Goal: Obtain resource: Download file/media

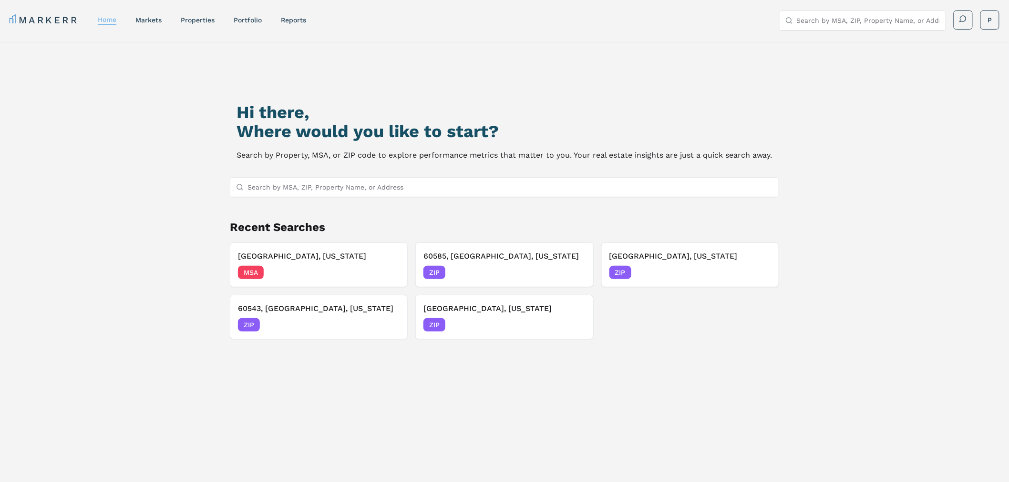
click at [110, 18] on link "home" at bounding box center [107, 20] width 19 height 8
click at [159, 20] on link "markets" at bounding box center [148, 20] width 26 height 8
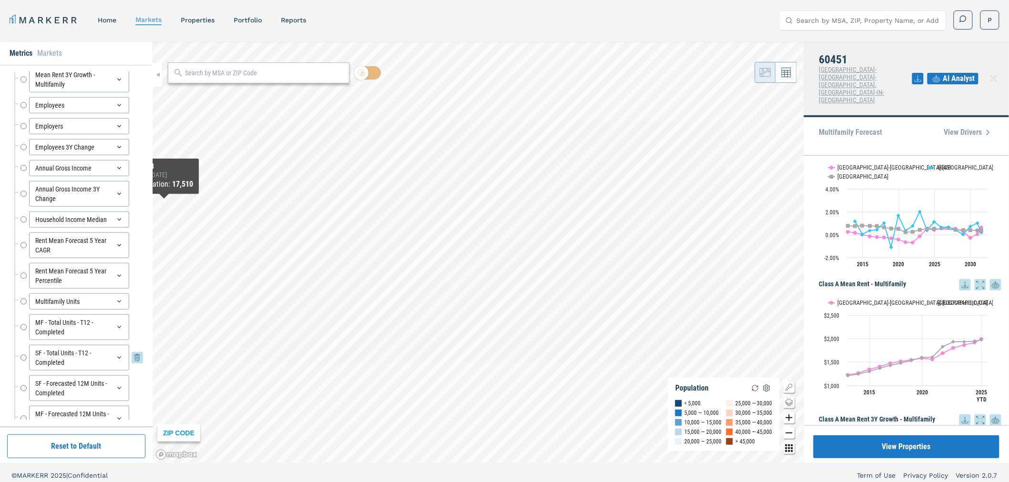
scroll to position [308, 0]
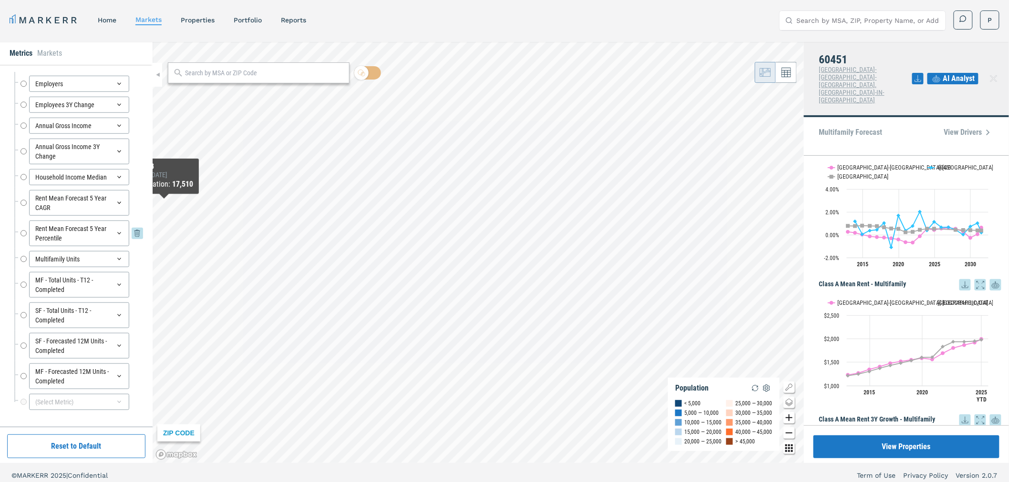
click at [22, 233] on input "Rent Mean Forecast 5 Year Percentile" at bounding box center [23, 234] width 6 height 26
radio input "false"
radio input "true"
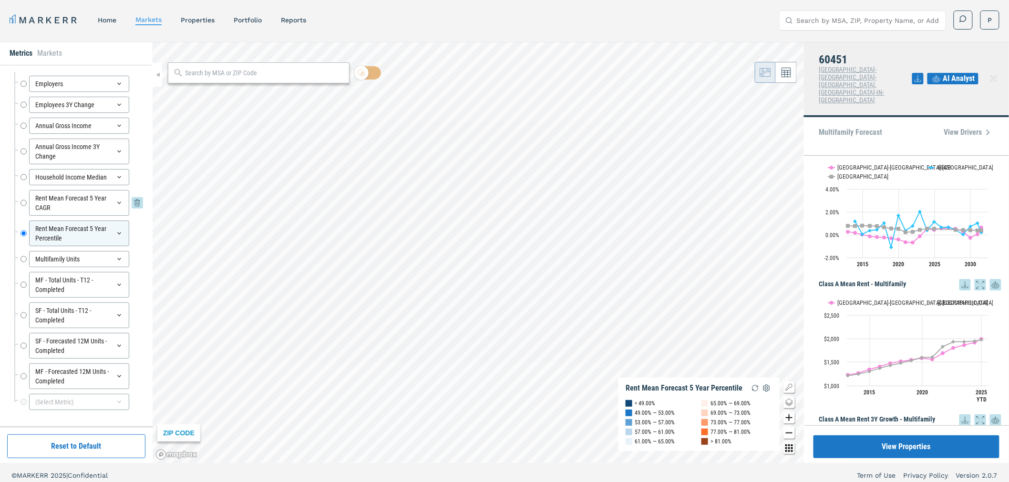
click at [24, 201] on input "Rent Mean Forecast 5 Year CAGR" at bounding box center [23, 203] width 6 height 26
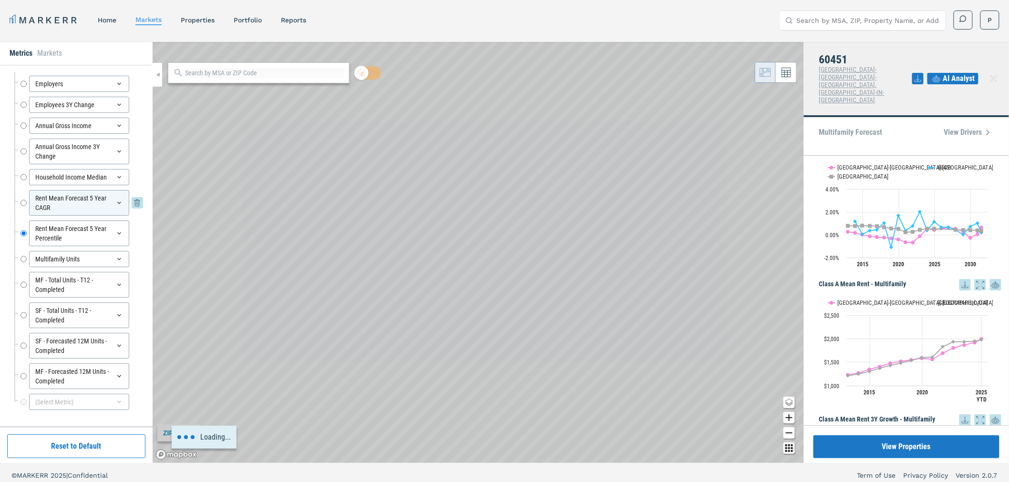
radio input "true"
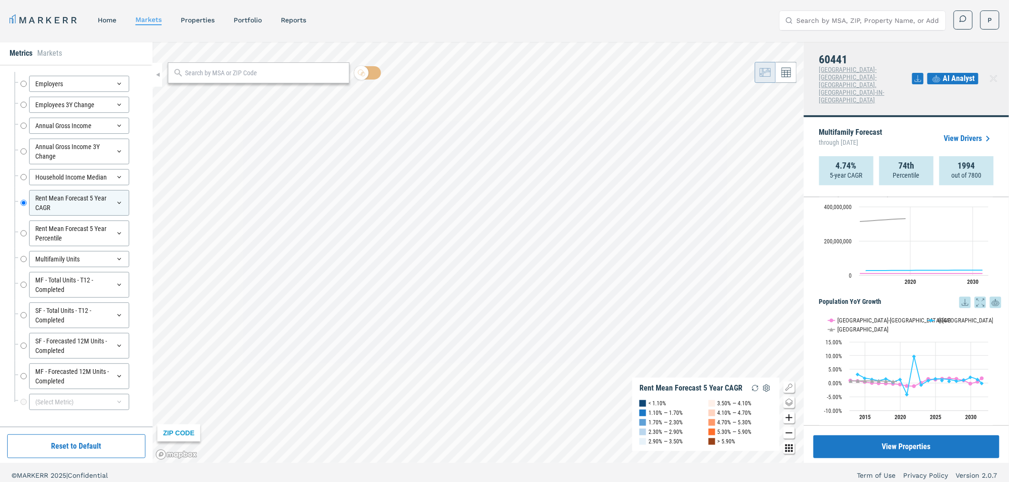
scroll to position [270, 0]
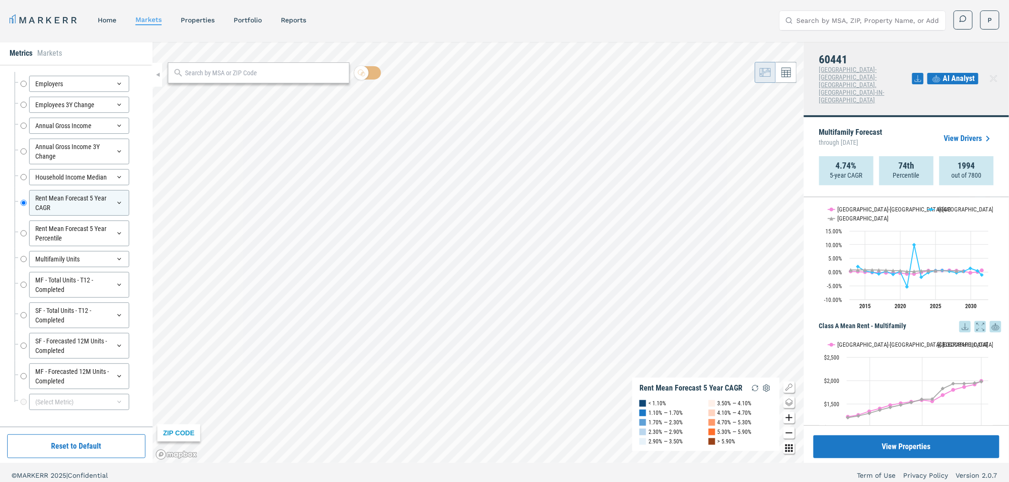
click at [919, 73] on icon at bounding box center [917, 78] width 11 height 11
click at [900, 122] on div "Download as XLS" at bounding box center [883, 125] width 55 height 10
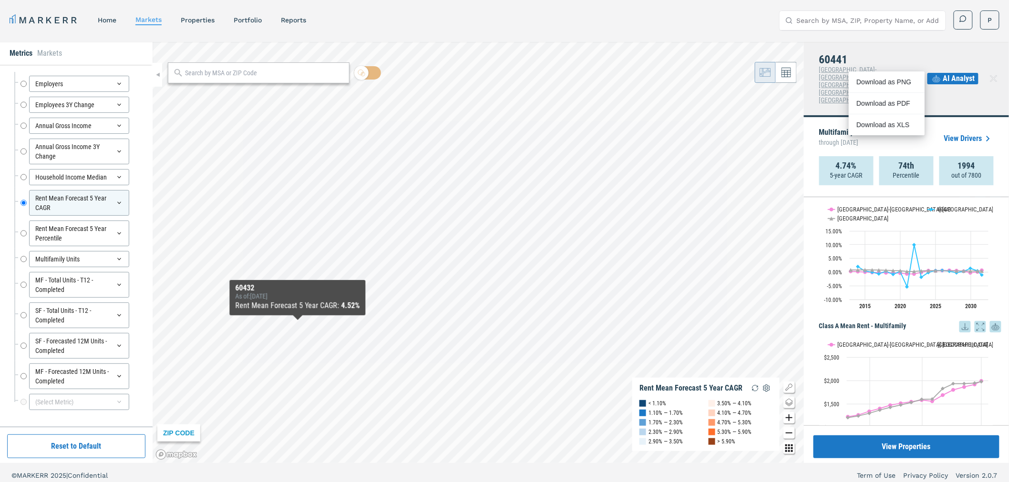
click at [293, 297] on div "As of : [DATE]" at bounding box center [297, 297] width 124 height 8
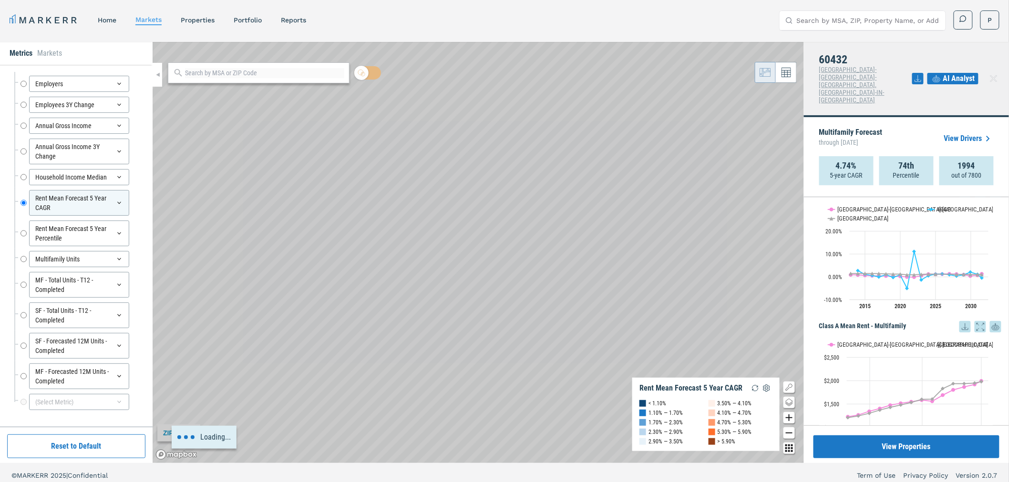
click at [918, 73] on icon at bounding box center [917, 78] width 11 height 11
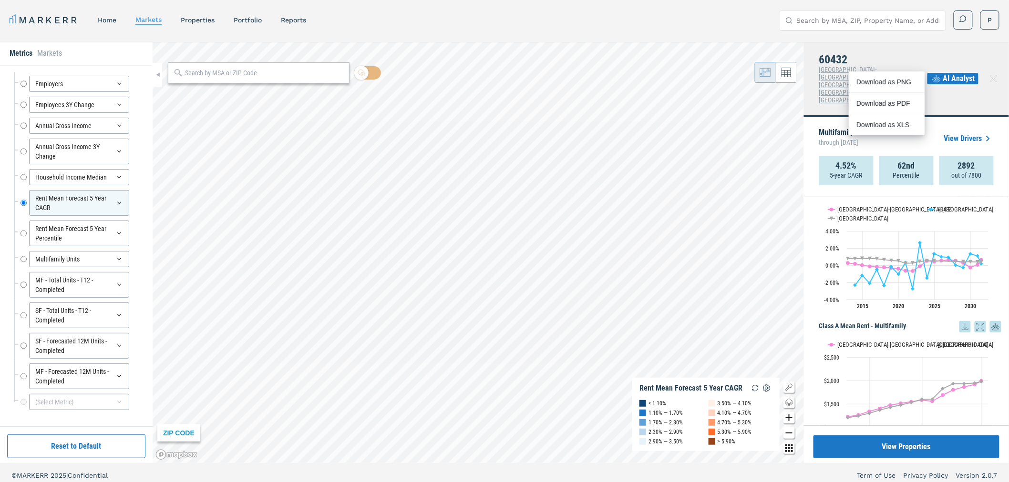
click at [918, 75] on icon at bounding box center [918, 78] width 6 height 6
click at [917, 73] on icon at bounding box center [917, 78] width 11 height 11
click at [884, 127] on div "Download as XLS" at bounding box center [883, 125] width 55 height 10
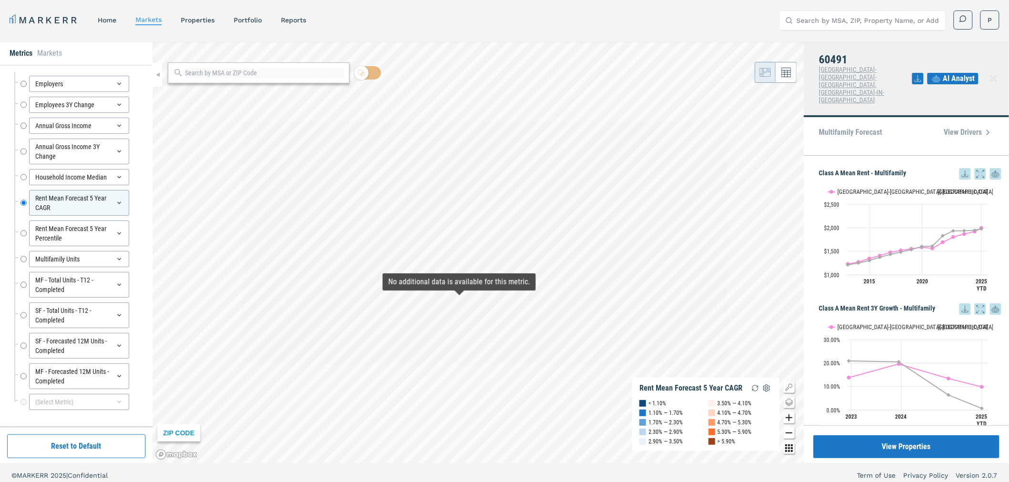
scroll to position [159, 0]
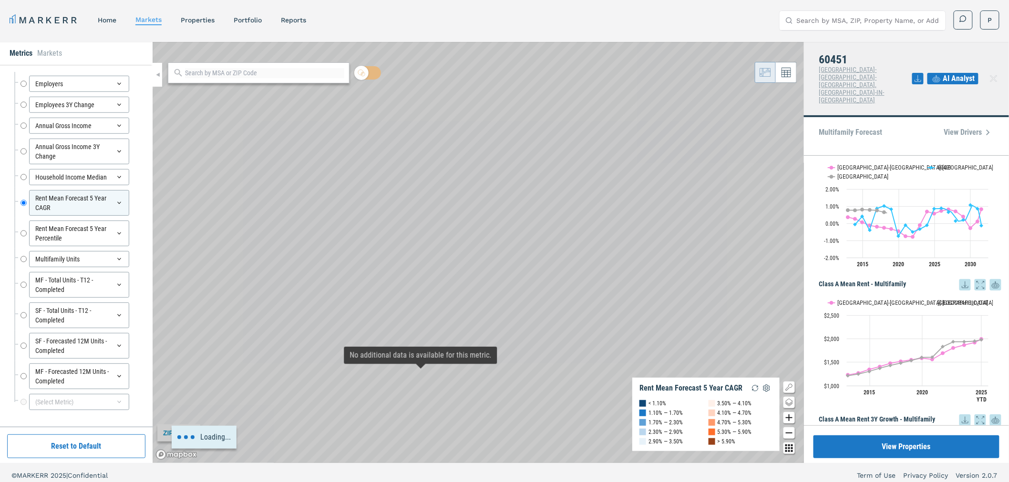
click at [305, 417] on div "Loading..." at bounding box center [478, 252] width 651 height 421
click at [294, 406] on div "Loading..." at bounding box center [478, 252] width 651 height 421
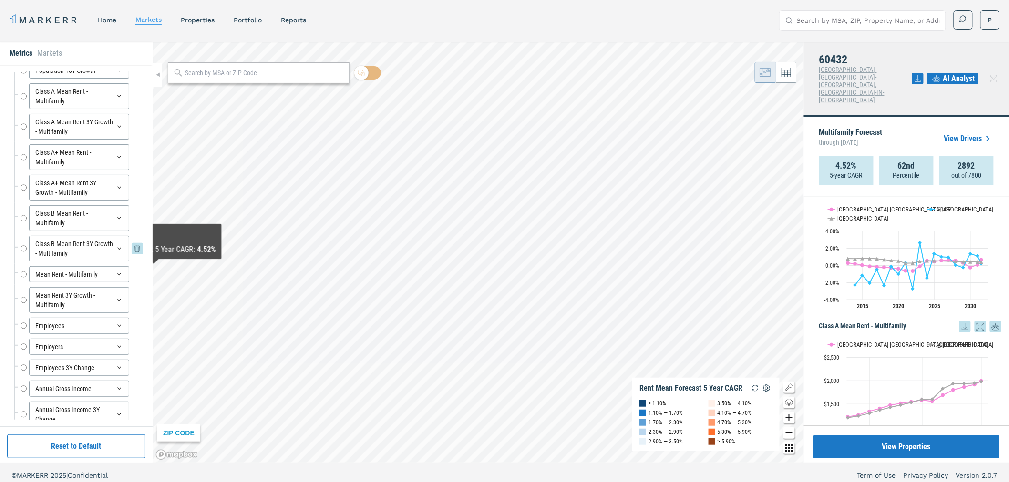
scroll to position [0, 0]
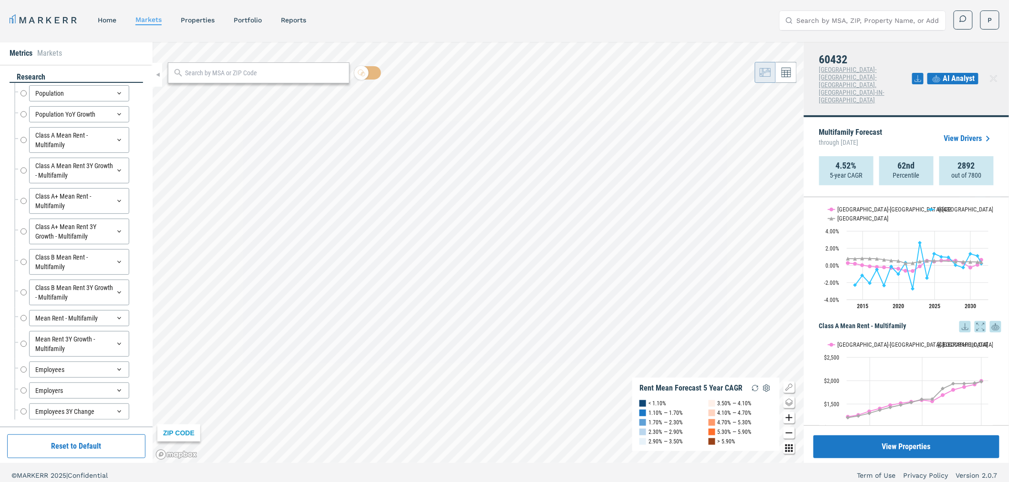
click at [982, 133] on icon at bounding box center [987, 138] width 11 height 11
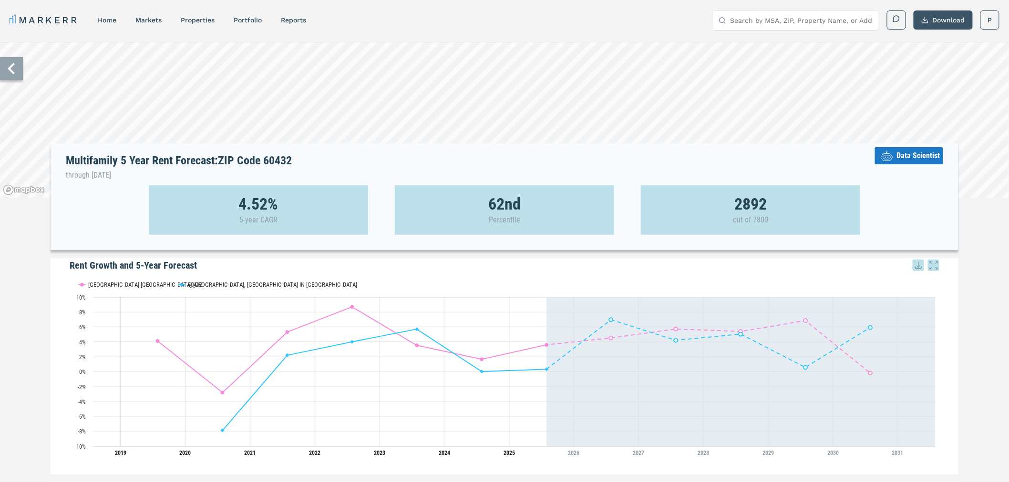
click at [944, 19] on button "Download" at bounding box center [942, 19] width 59 height 19
click at [939, 79] on div "Download as XLS" at bounding box center [935, 84] width 76 height 21
click at [20, 77] on icon at bounding box center [11, 68] width 23 height 23
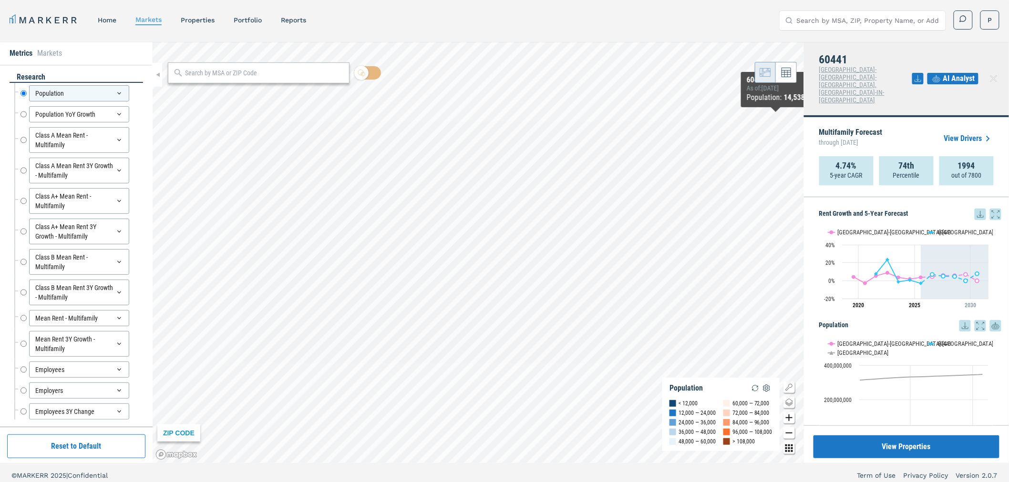
click at [957, 133] on link "View Drivers" at bounding box center [969, 138] width 50 height 11
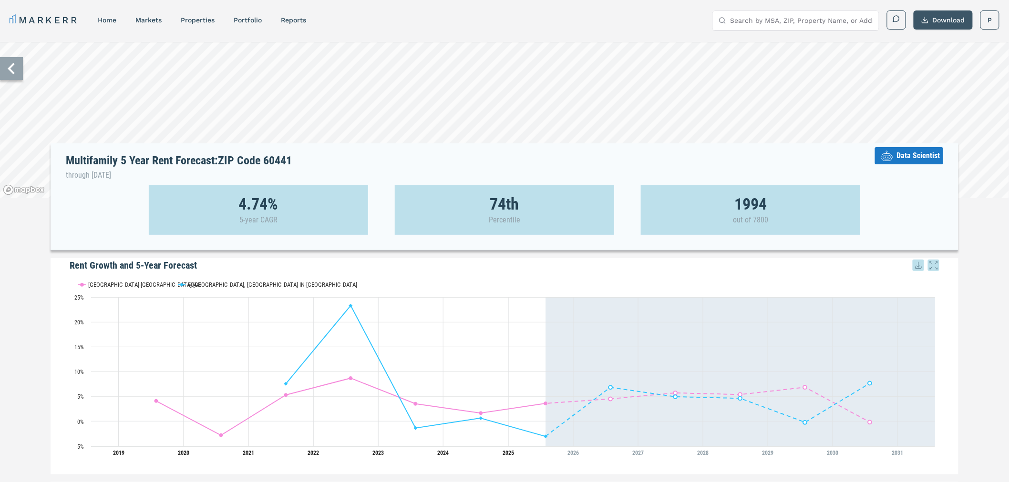
click at [942, 11] on button "Download" at bounding box center [942, 19] width 59 height 19
click at [931, 78] on div "Download as XLS" at bounding box center [935, 84] width 76 height 21
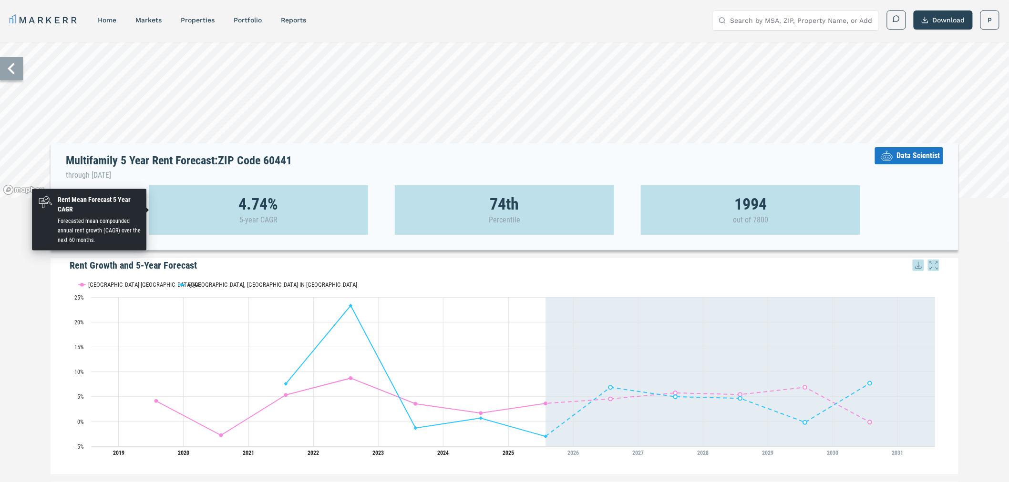
click at [261, 204] on strong "4.74%" at bounding box center [258, 204] width 40 height 10
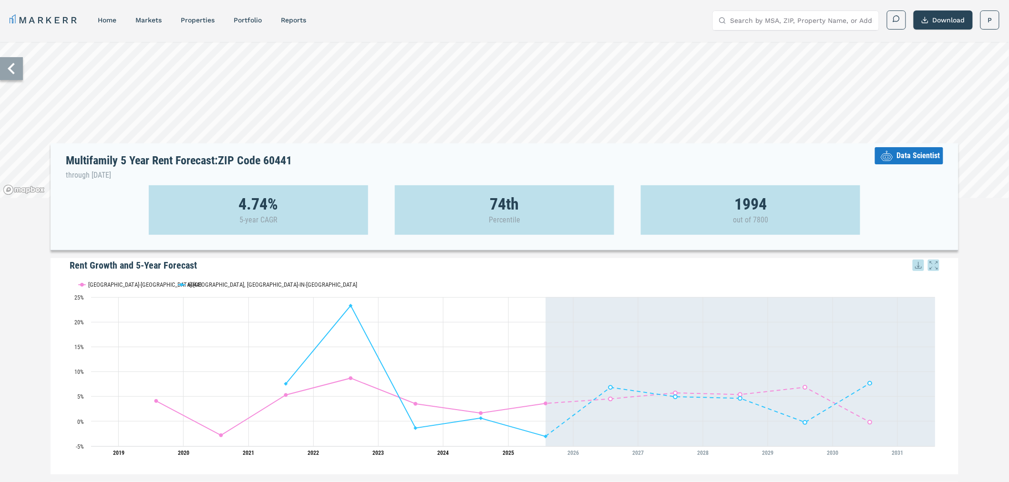
click at [18, 75] on icon at bounding box center [11, 68] width 23 height 23
